Goal: Task Accomplishment & Management: Use online tool/utility

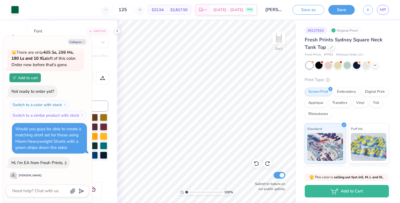
scroll to position [24, 0]
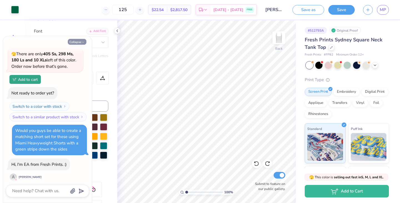
click at [78, 42] on button "Collapse" at bounding box center [77, 42] width 19 height 6
type textarea "x"
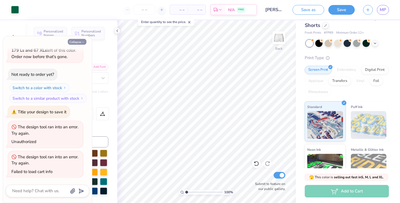
click at [78, 39] on button "Collapse" at bounding box center [77, 42] width 19 height 6
type textarea "x"
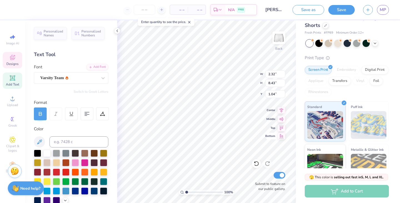
click at [265, 118] on div "100 % Back W 2.32 2.32 " H 8.43 8.43 " Y 1.04 1.04 " Center Middle Top Bottom S…" at bounding box center [206, 111] width 179 height 183
type input "1.26"
type input "4.59"
type input "4.80"
type input "2.38"
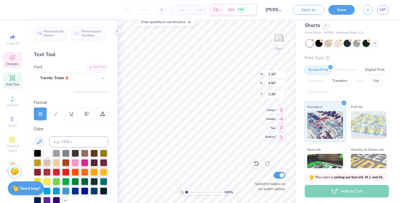
type input "4.61"
type input "0.74"
type input "8.08"
type input "5.97"
type input "0.95"
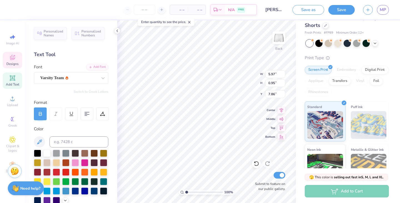
type input "8.42"
type input "6.42"
type input "1.03"
type input "8.35"
type input "8.45"
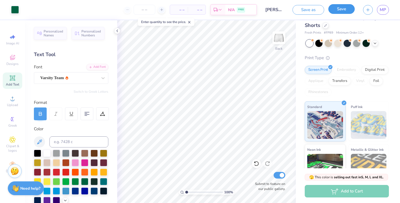
click at [347, 13] on button "Save" at bounding box center [341, 9] width 26 height 10
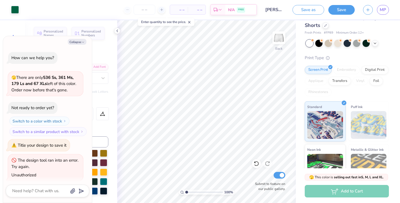
type textarea "x"
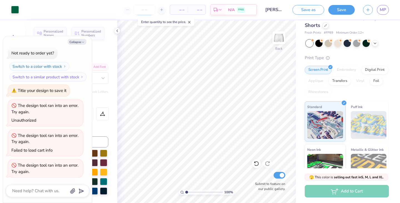
click at [150, 11] on input "number" at bounding box center [145, 10] width 22 height 10
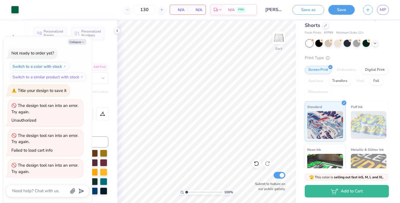
type input "130"
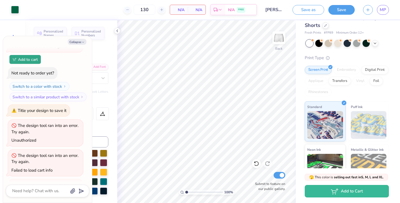
scroll to position [0, 0]
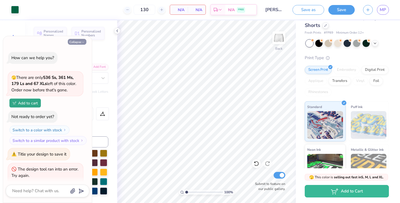
click at [83, 43] on icon "button" at bounding box center [82, 42] width 3 height 3
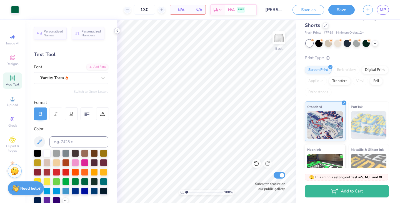
click at [117, 32] on icon at bounding box center [117, 31] width 4 height 4
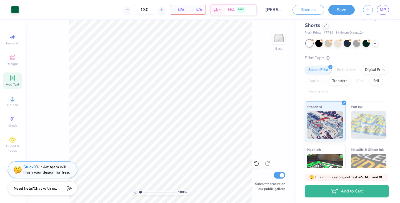
click at [183, 9] on span "N/A" at bounding box center [178, 10] width 11 height 6
click at [151, 11] on input "130" at bounding box center [145, 10] width 22 height 10
click at [338, 8] on button "Save" at bounding box center [341, 9] width 26 height 10
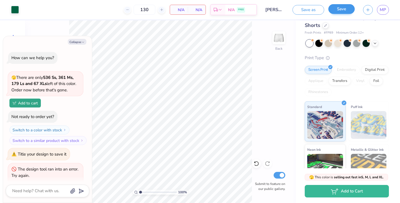
scroll to position [85, 0]
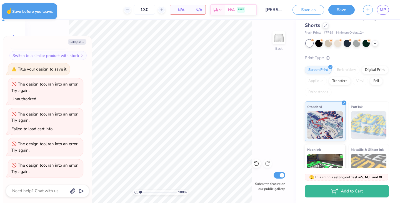
type textarea "x"
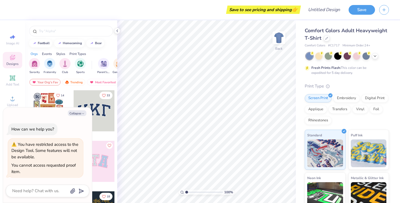
type textarea "x"
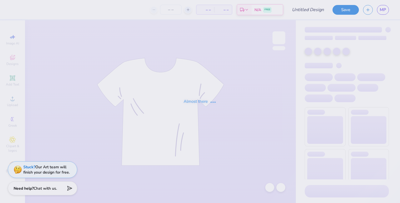
type input "[PERSON_NAME] : [US_STATE][GEOGRAPHIC_DATA]"
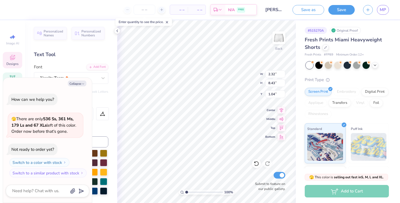
click at [76, 87] on div "Collapse How can we help you? 🫣 There are only 536 Ss, 361 Ms, 179 Ls and 67 XL…" at bounding box center [47, 140] width 89 height 125
click at [76, 86] on button "Collapse" at bounding box center [77, 84] width 19 height 6
type textarea "x"
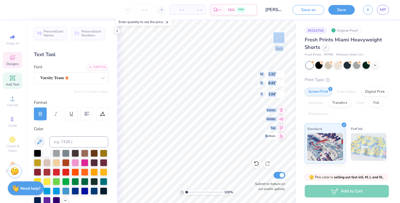
click at [233, 134] on div "100 % Back W 2.32 2.32 " H 8.43 8.43 " Y 1.04 1.04 " Center Middle Top Bottom S…" at bounding box center [206, 111] width 179 height 183
type input "1.43"
type input "5.19"
type input "3.31"
type input "5.21"
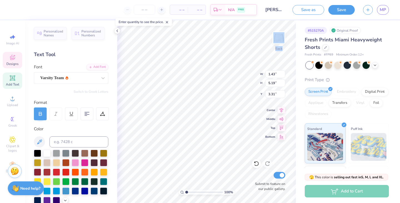
type input "0.78"
type input "5.95"
type input "6.18"
type input "0.93"
type input "8.64"
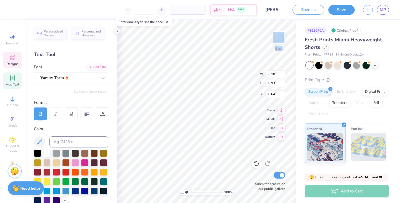
type input "8.59"
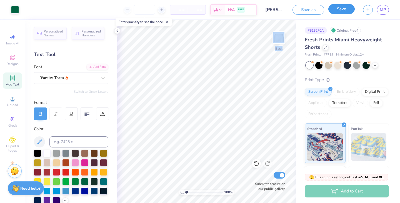
click at [339, 11] on button "Save" at bounding box center [341, 9] width 26 height 10
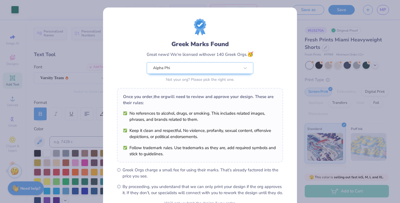
scroll to position [57, 0]
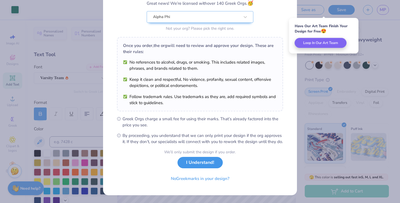
click at [207, 160] on button "I Understand!" at bounding box center [199, 162] width 45 height 11
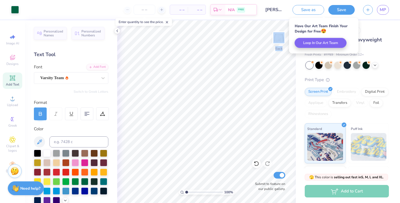
scroll to position [0, 0]
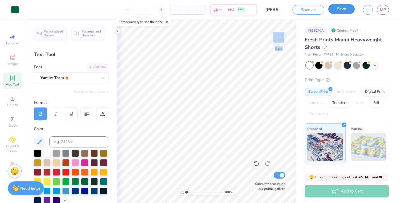
click at [341, 11] on button "Save" at bounding box center [341, 9] width 26 height 10
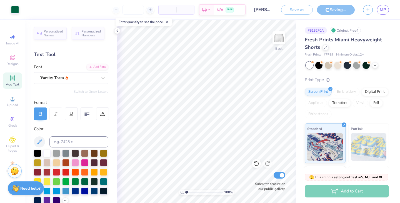
click at [167, 23] on icon at bounding box center [167, 22] width 4 height 4
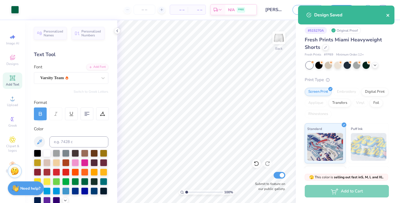
click at [386, 14] on icon "close" at bounding box center [388, 15] width 4 height 4
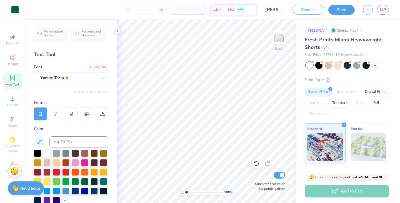
click at [383, 12] on div "Design Saved" at bounding box center [346, 16] width 99 height 25
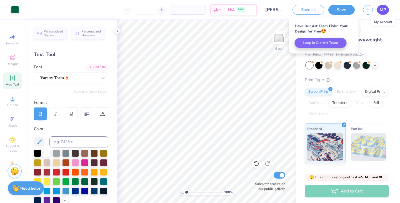
click at [381, 8] on span "MP" at bounding box center [383, 10] width 6 height 6
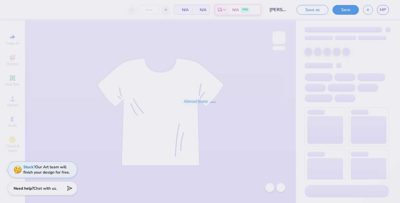
type input "120"
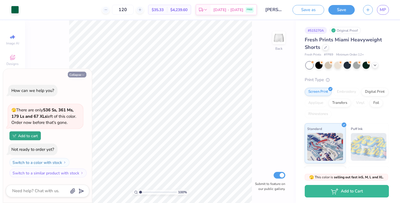
click at [73, 74] on button "Collapse" at bounding box center [77, 75] width 19 height 6
type textarea "x"
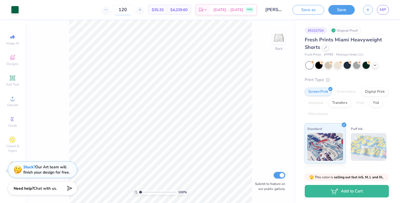
click at [131, 10] on input "120" at bounding box center [123, 10] width 22 height 10
click at [134, 10] on input "120" at bounding box center [123, 10] width 22 height 10
type input "125"
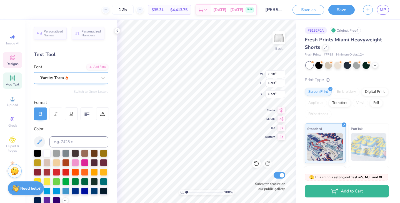
click at [49, 78] on div "Varsity Team" at bounding box center [69, 78] width 58 height 9
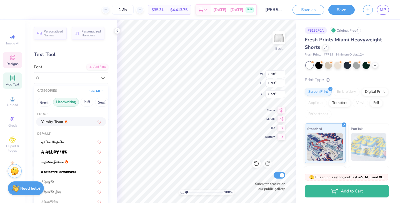
click at [57, 101] on button "Handwriting" at bounding box center [66, 102] width 26 height 9
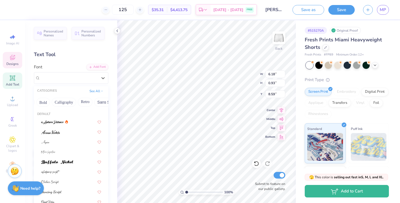
scroll to position [0, 66]
click at [53, 100] on button "Bold" at bounding box center [51, 102] width 14 height 9
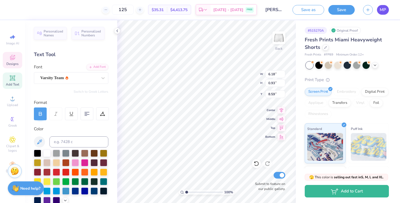
click at [378, 11] on link "MP" at bounding box center [383, 10] width 12 height 10
